Goal: Navigation & Orientation: Understand site structure

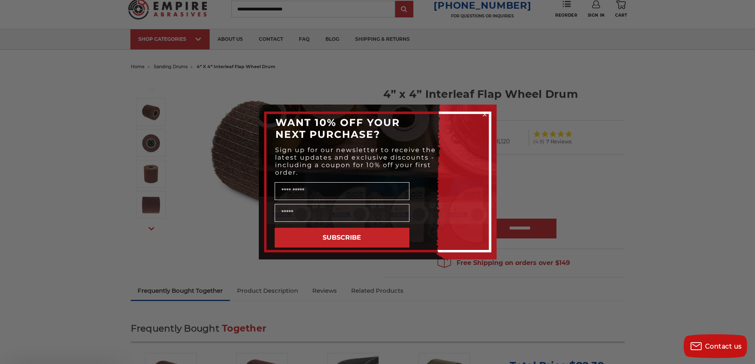
scroll to position [40, 0]
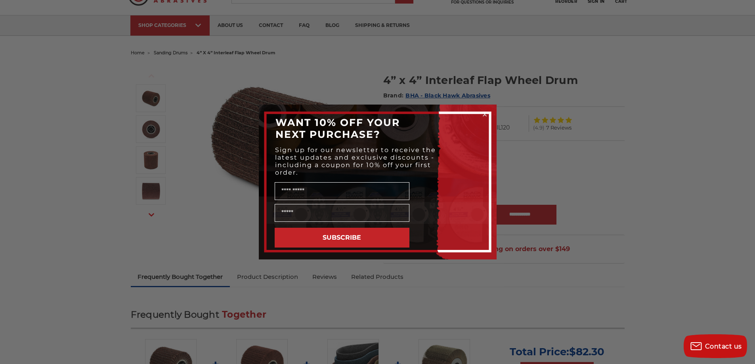
click at [484, 112] on circle "Close dialog" at bounding box center [485, 115] width 8 height 8
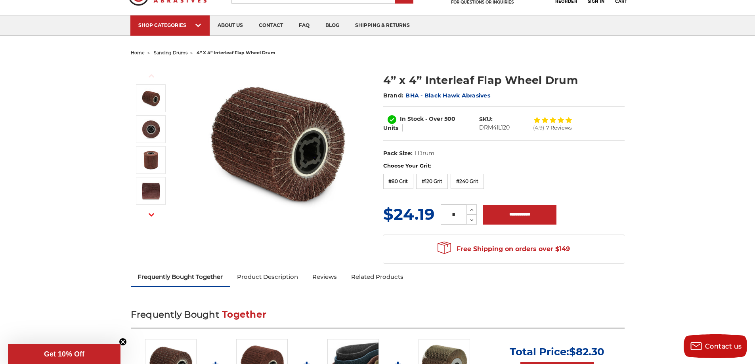
click at [163, 53] on span "sanding drums" at bounding box center [171, 53] width 34 height 6
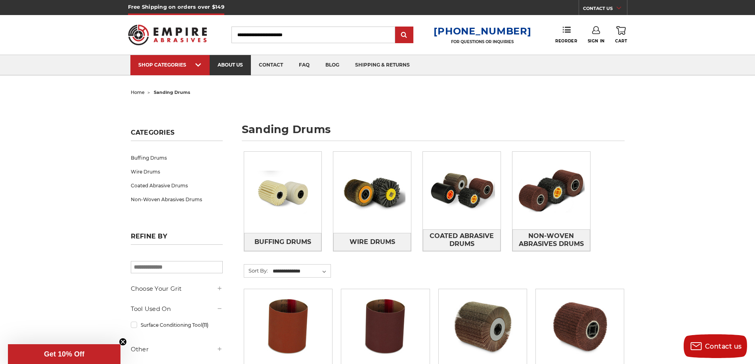
click at [228, 61] on link "about us" at bounding box center [230, 65] width 41 height 20
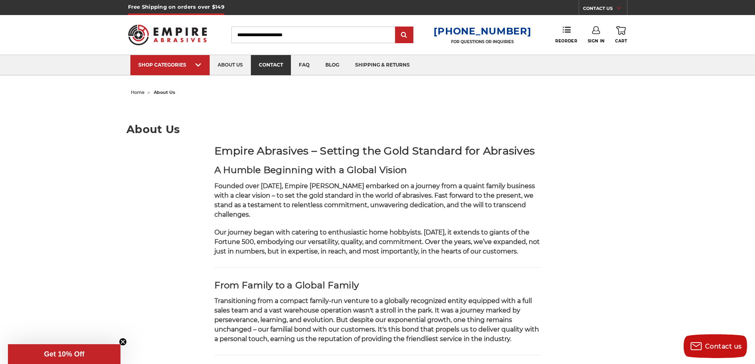
click at [267, 67] on link "contact" at bounding box center [271, 65] width 40 height 20
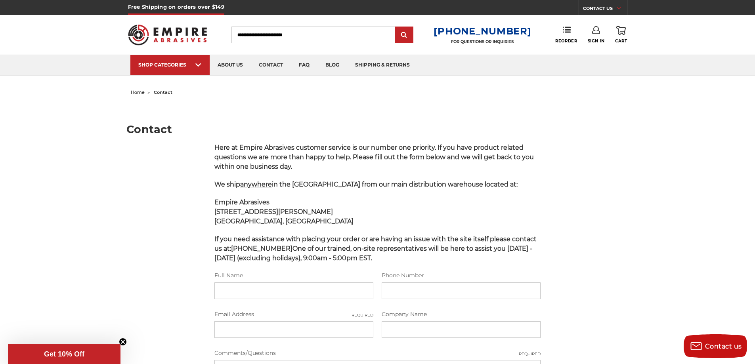
click at [136, 93] on span "home" at bounding box center [138, 93] width 14 height 6
